Goal: Information Seeking & Learning: Learn about a topic

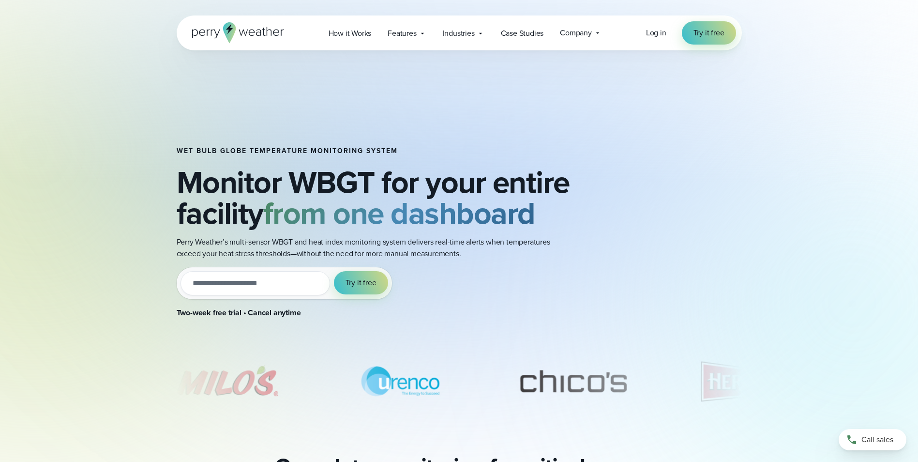
click at [842, 266] on div "Wet bulb globe temperature monitoring system Monitor WBGT for your entire facil…" at bounding box center [459, 174] width 918 height 349
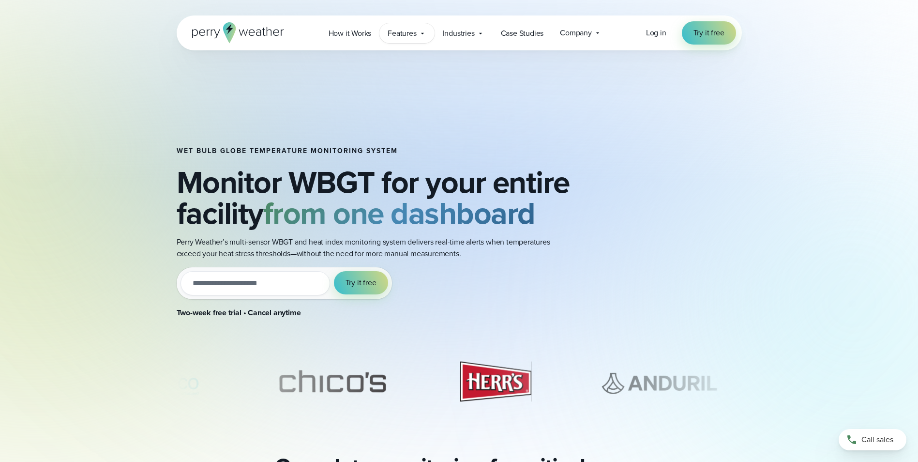
click at [427, 35] on div "Features Explore All Features Explore Perry Weather's on-site weather hardware …" at bounding box center [406, 33] width 55 height 20
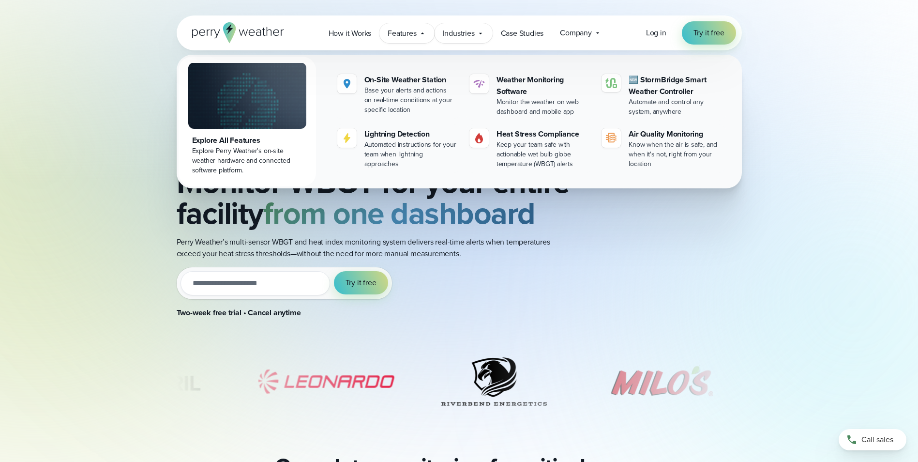
click at [459, 31] on span "Industries" at bounding box center [459, 34] width 32 height 12
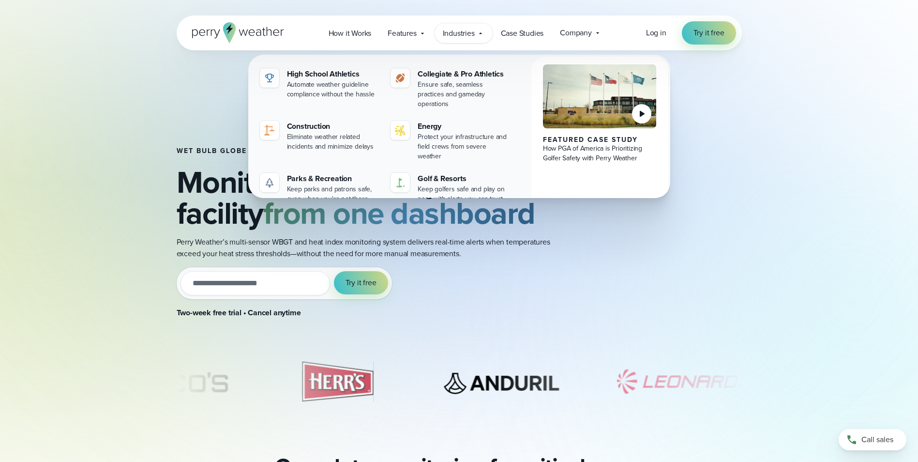
click at [810, 149] on div "Wet bulb globe temperature monitoring system Monitor WBGT for your entire facil…" at bounding box center [459, 174] width 918 height 349
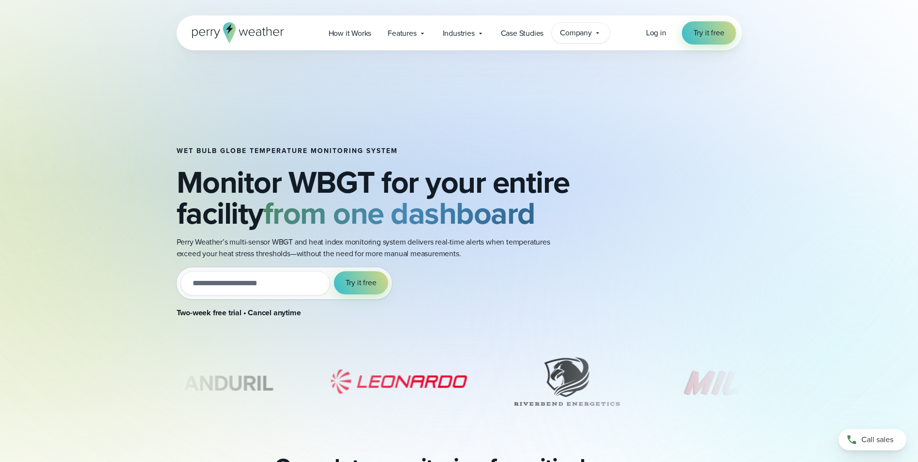
click at [597, 35] on icon at bounding box center [598, 33] width 8 height 8
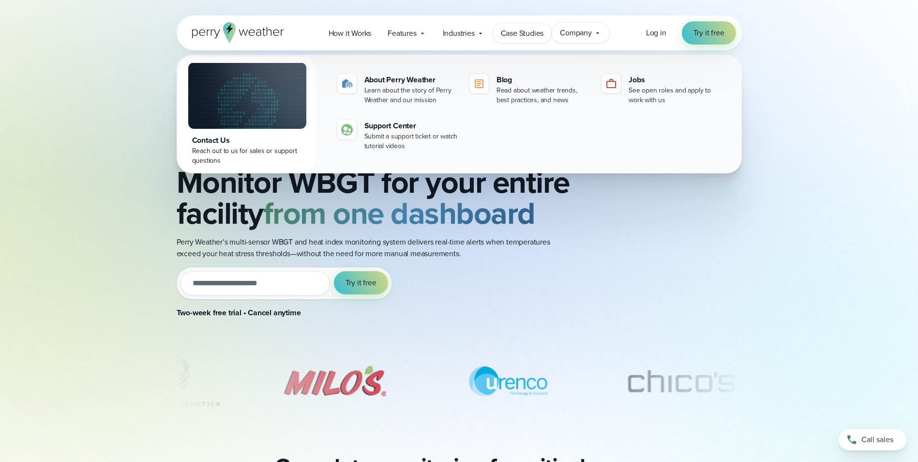
click at [533, 33] on span "Case Studies" at bounding box center [522, 34] width 43 height 12
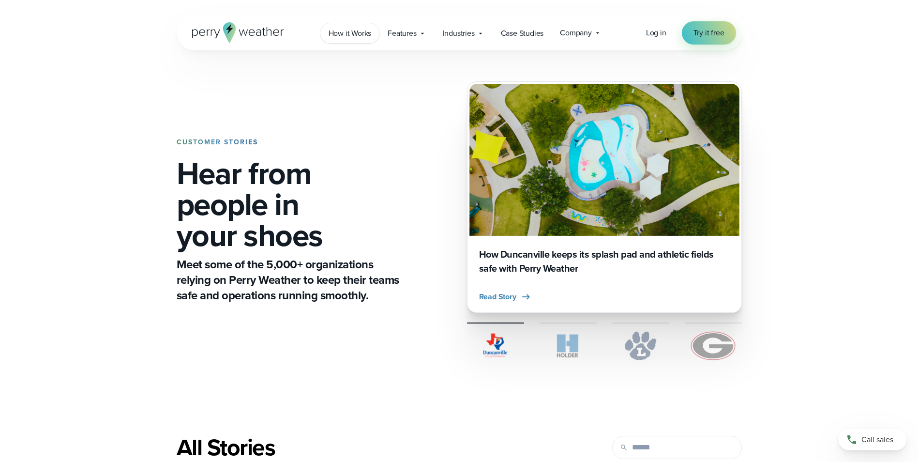
click at [331, 28] on span "How it Works" at bounding box center [350, 34] width 43 height 12
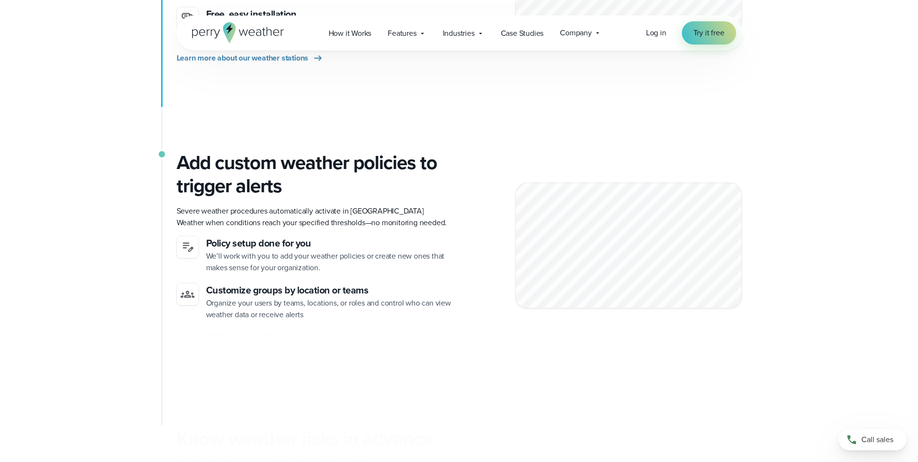
scroll to position [436, 0]
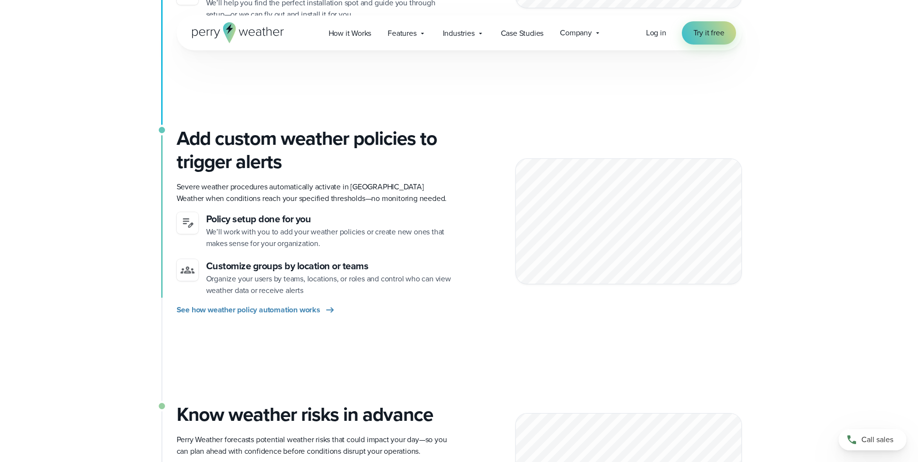
click at [512, 127] on div "Add custom weather policies to trigger alerts Severe weather procedures automat…" at bounding box center [459, 221] width 565 height 189
